Goal: Task Accomplishment & Management: Complete application form

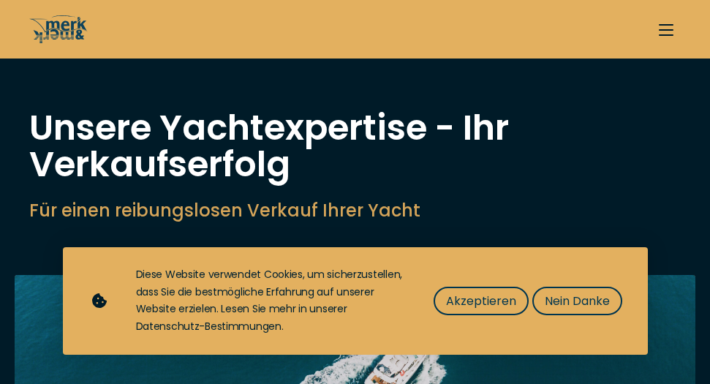
select select "sell"
drag, startPoint x: 620, startPoint y: 320, endPoint x: 628, endPoint y: 330, distance: 12.4
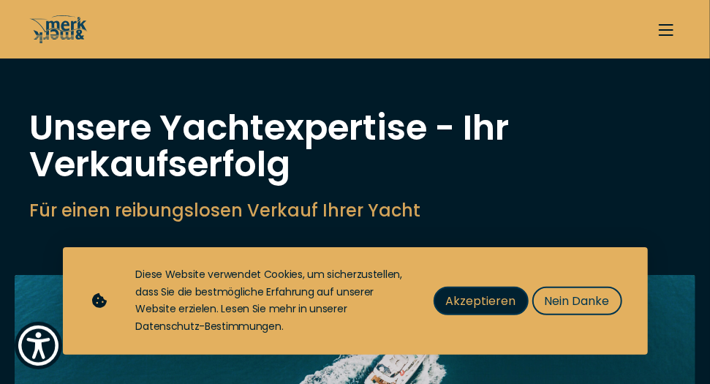
click at [446, 304] on span "Akzeptieren" at bounding box center [481, 301] width 70 height 18
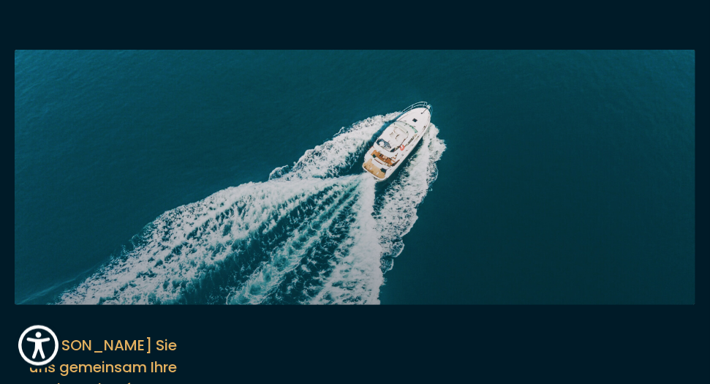
scroll to position [240, 0]
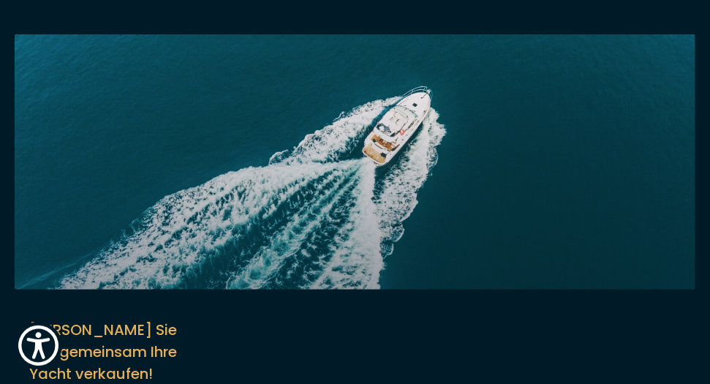
click at [468, 249] on img at bounding box center [355, 161] width 681 height 255
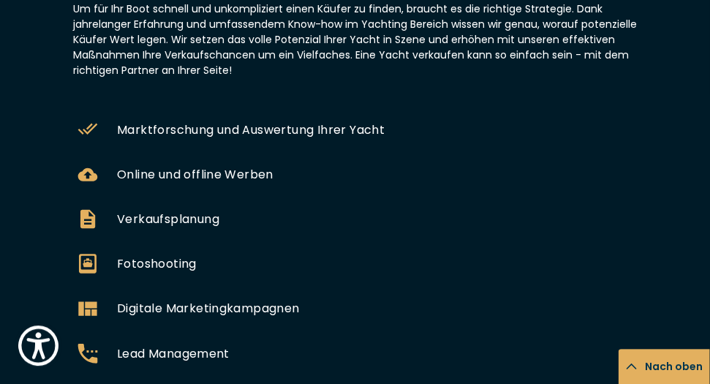
scroll to position [836, 0]
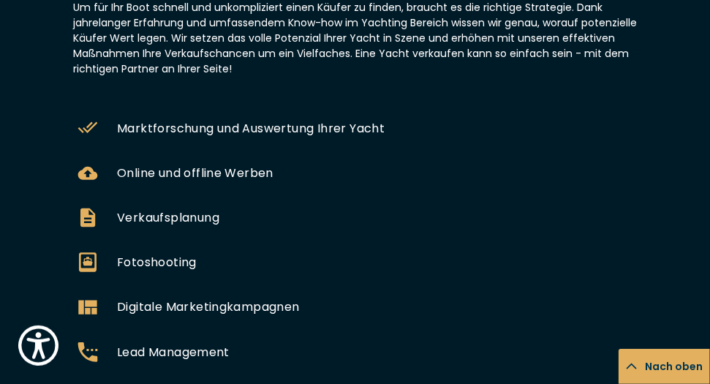
click at [701, 382] on button "Nach oben" at bounding box center [663, 366] width 91 height 35
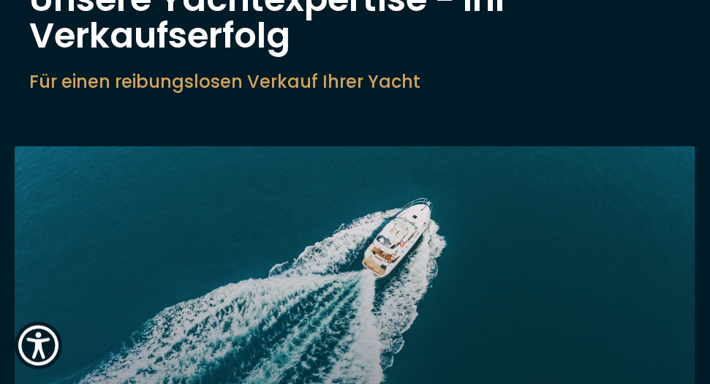
scroll to position [152, 0]
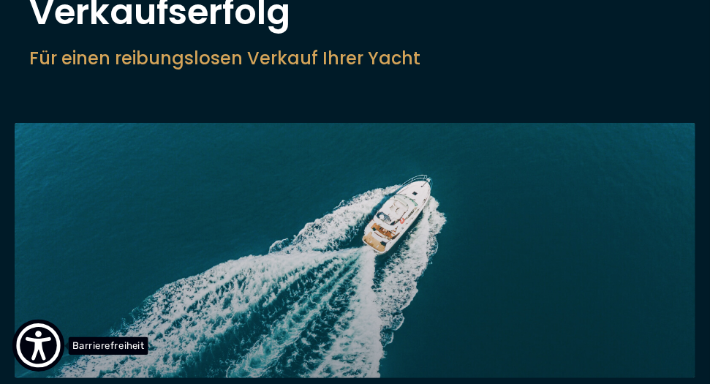
click at [48, 346] on img "Show Accessibility Preferences" at bounding box center [38, 345] width 45 height 45
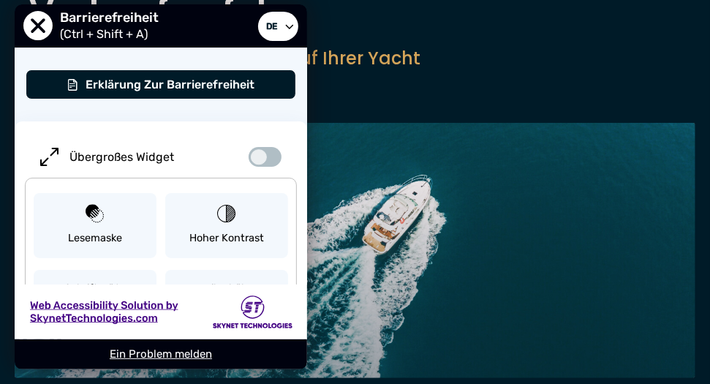
click at [261, 157] on span "User Preferences" at bounding box center [265, 157] width 33 height 20
click at [261, 157] on input "Übergroßes Widget" at bounding box center [259, 149] width 51 height 26
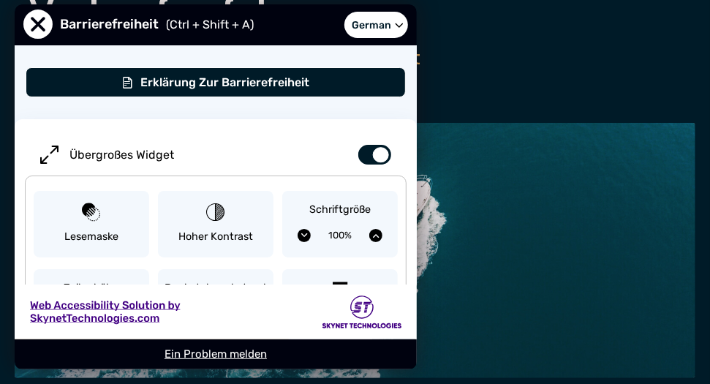
click at [260, 155] on span "Übergroßes Widget" at bounding box center [215, 155] width 351 height 20
click at [344, 155] on input "Übergroßes Widget" at bounding box center [369, 147] width 51 height 26
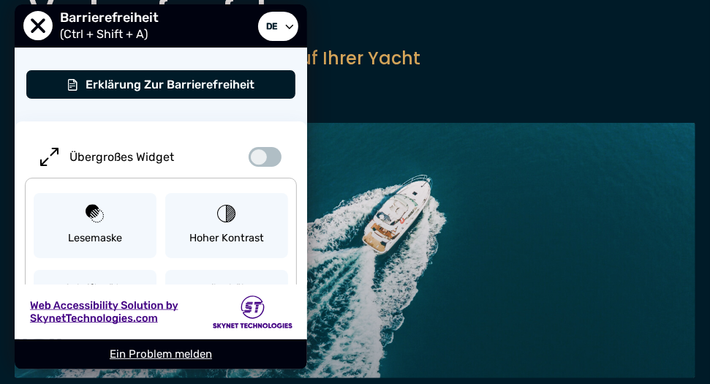
click at [260, 156] on span "User Preferences" at bounding box center [265, 157] width 33 height 20
click at [260, 156] on input "Übergroßes Widget" at bounding box center [259, 149] width 51 height 26
checkbox input "true"
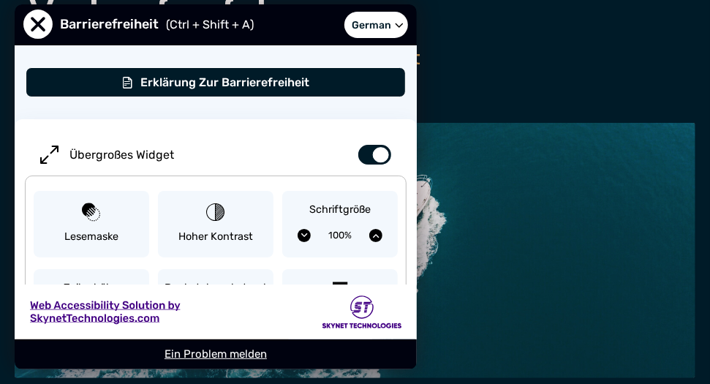
click at [454, 300] on img at bounding box center [355, 250] width 681 height 255
click at [292, 310] on div "User Preferences" at bounding box center [216, 311] width 402 height 55
click at [363, 309] on img "User Preferences" at bounding box center [362, 311] width 80 height 33
